Goal: Find specific fact: Find specific fact

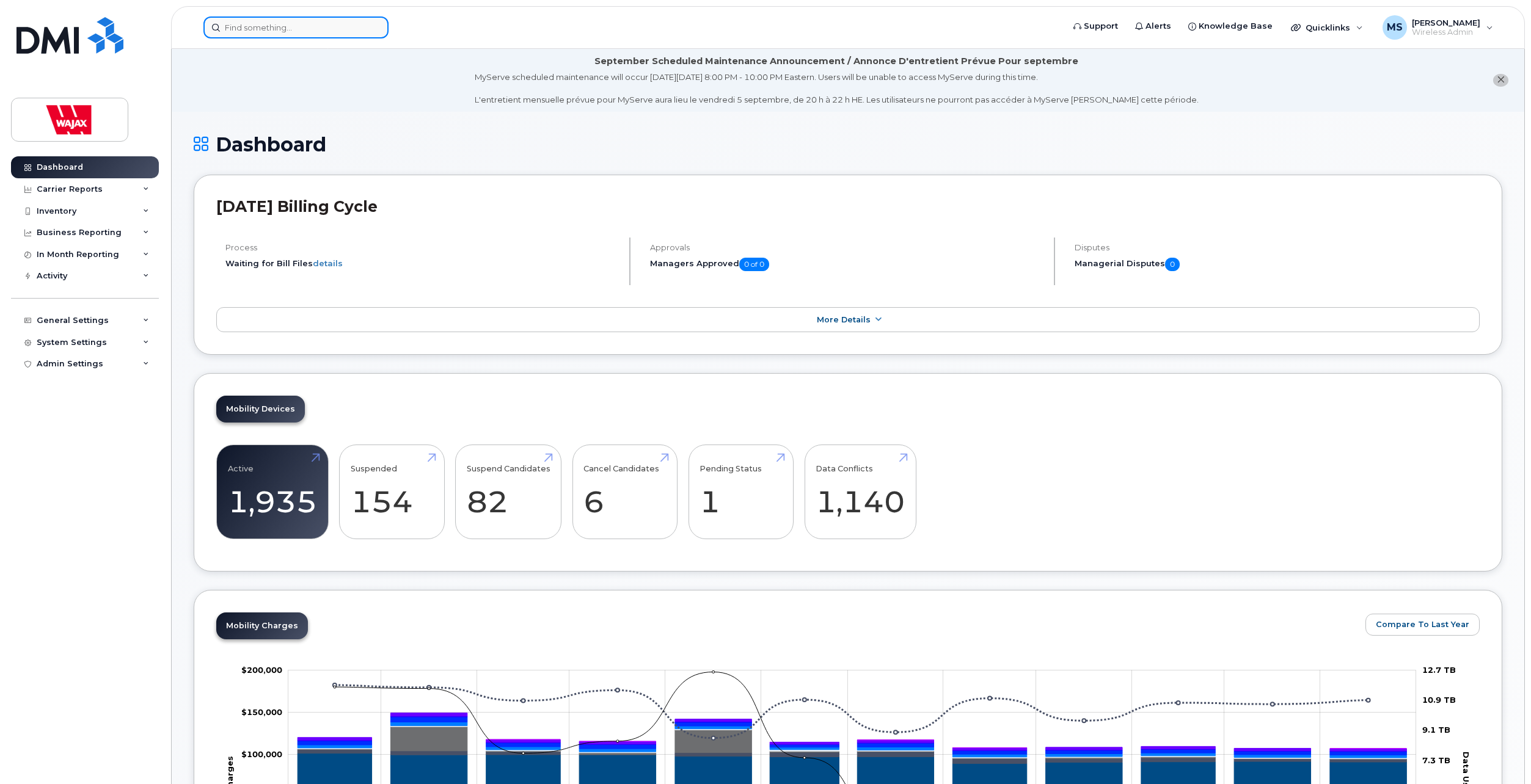
click at [268, 27] on input at bounding box center [296, 28] width 185 height 22
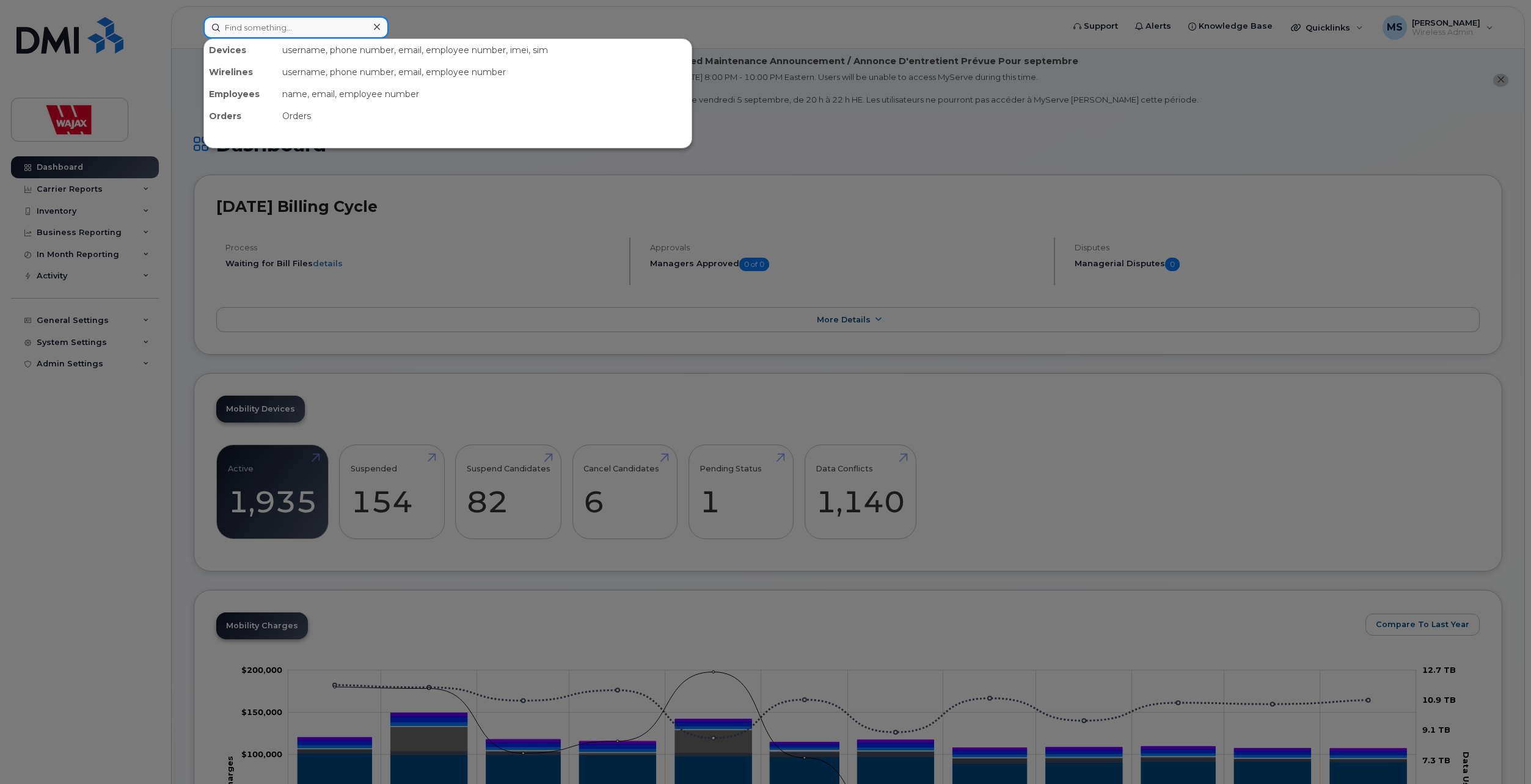
paste input "7098003169"
type input "7098003169"
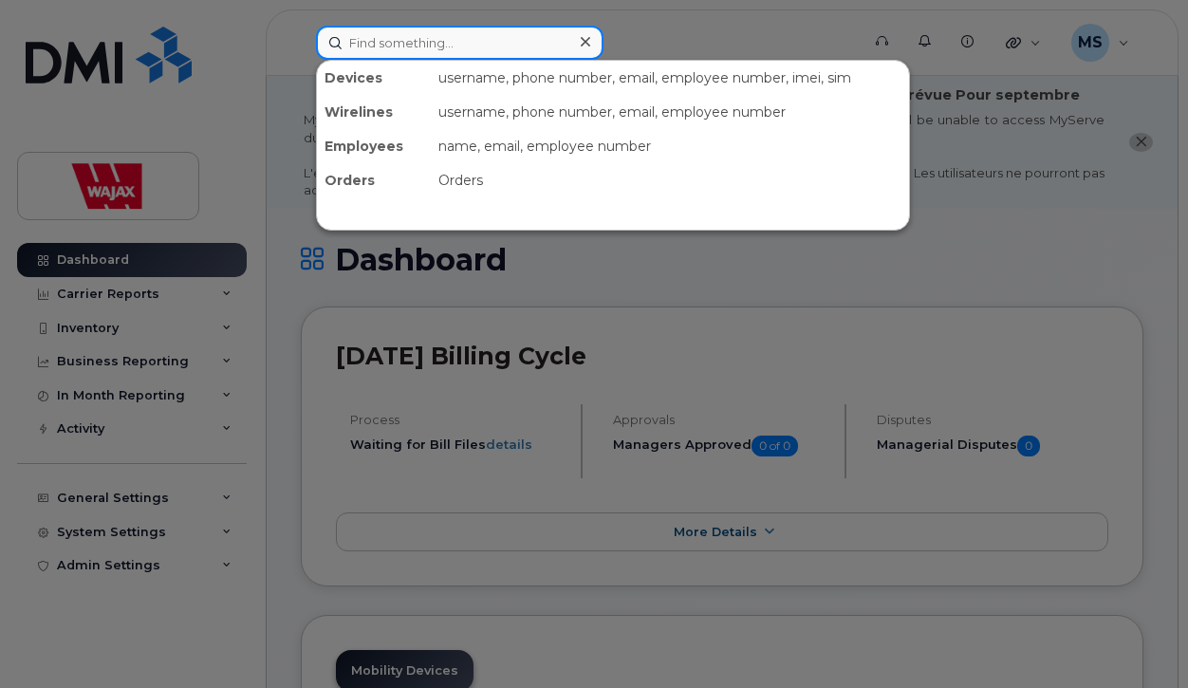
click at [509, 37] on input at bounding box center [459, 43] width 287 height 34
paste input "Derek Kulaga"
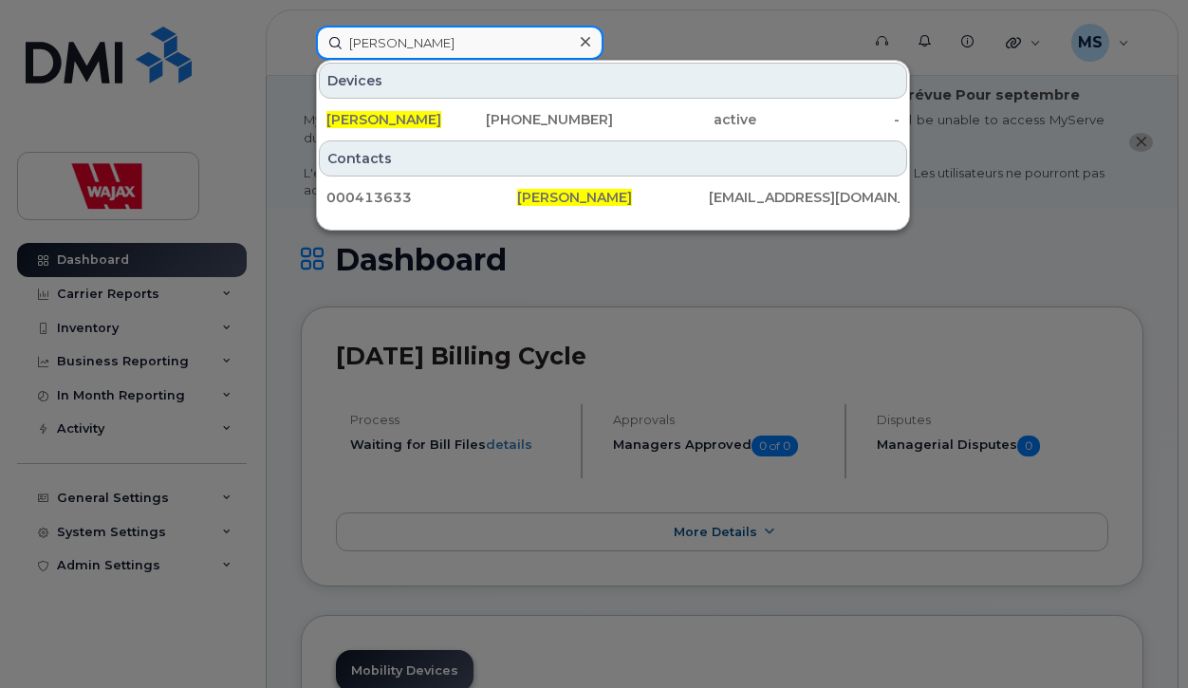
click at [421, 48] on input "Derek Kulaga" at bounding box center [459, 43] width 287 height 34
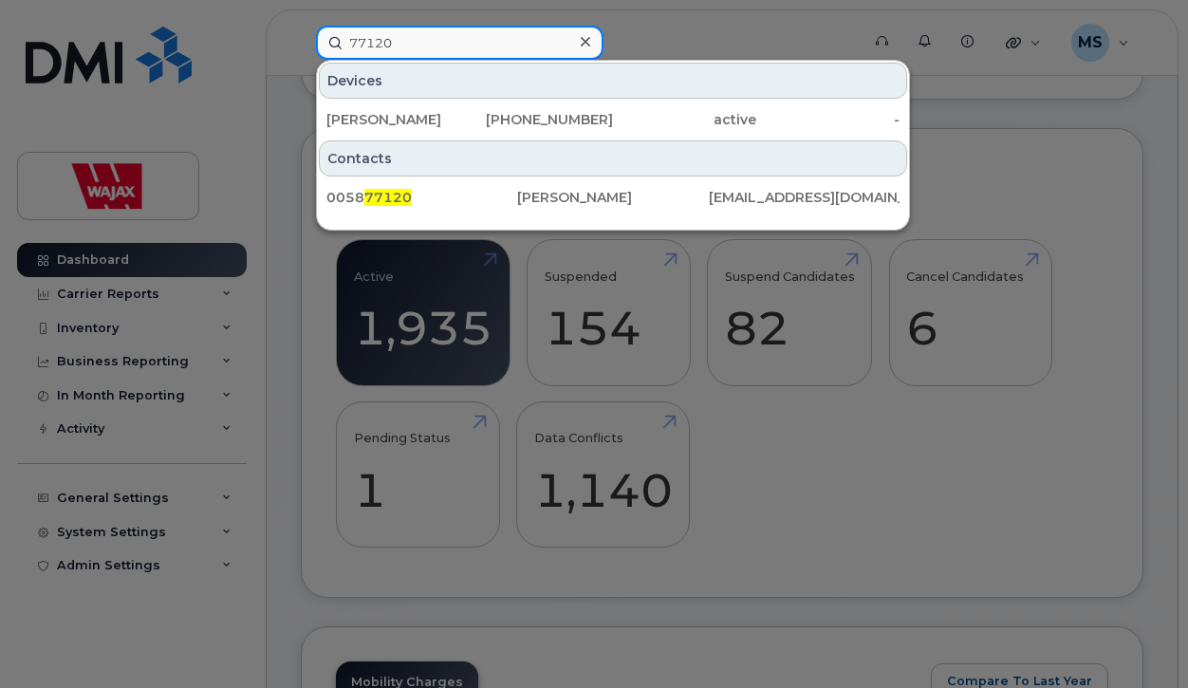
scroll to position [759, 0]
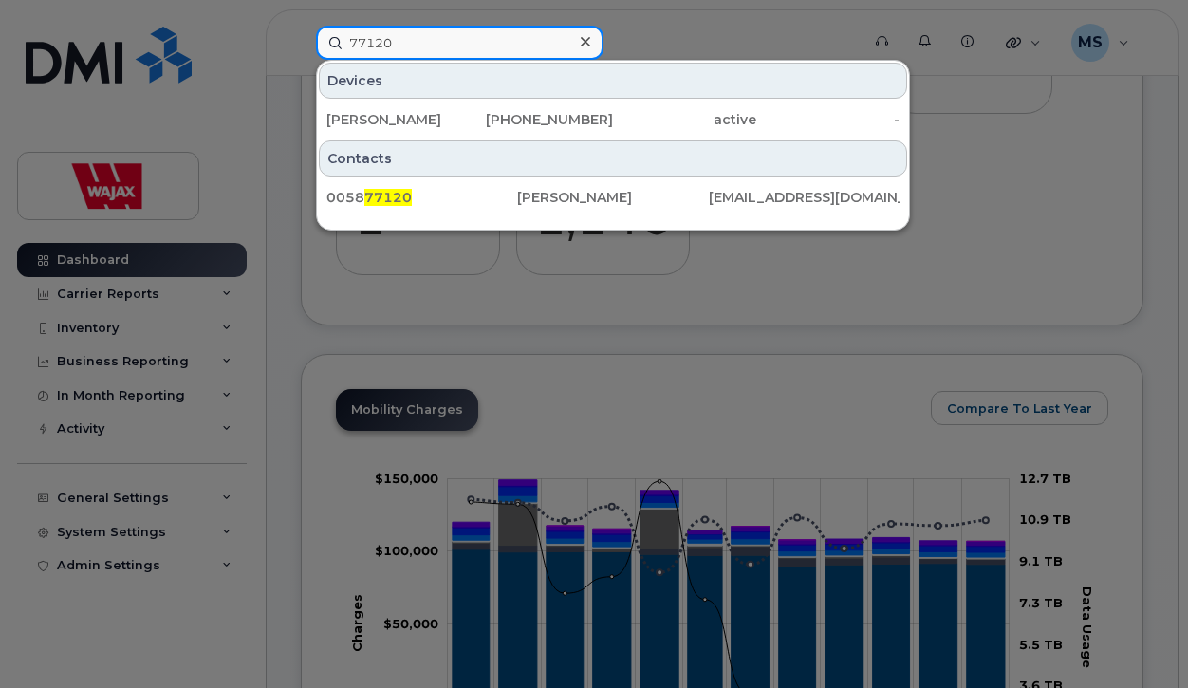
type input "77120"
